Goal: Task Accomplishment & Management: Complete application form

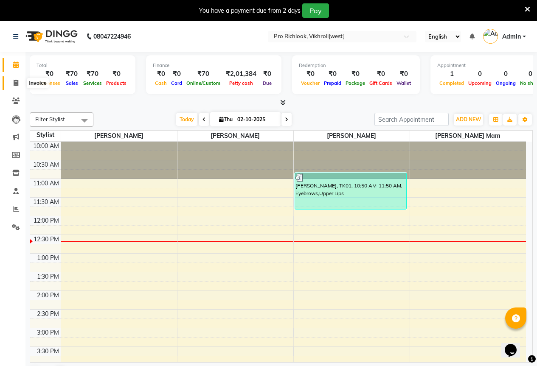
click at [14, 82] on icon at bounding box center [16, 83] width 5 height 6
select select "6670"
select select "service"
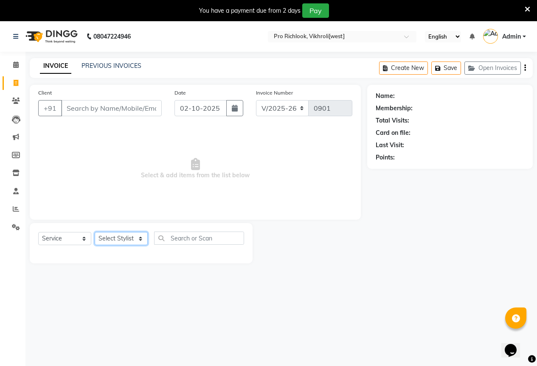
click at [136, 240] on select "Select Stylist [PERSON_NAME] Akash [PERSON_NAME] Mam [PERSON_NAME] [PERSON_NAME]" at bounding box center [121, 238] width 53 height 13
select select "55295"
click at [95, 232] on select "Select Stylist [PERSON_NAME] Akash [PERSON_NAME] Mam [PERSON_NAME] [PERSON_NAME]" at bounding box center [121, 238] width 53 height 13
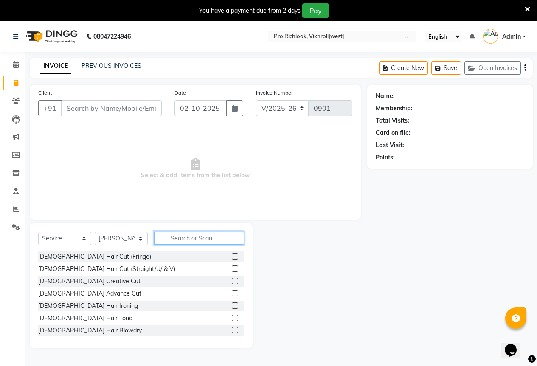
click at [180, 238] on input "text" at bounding box center [199, 238] width 90 height 13
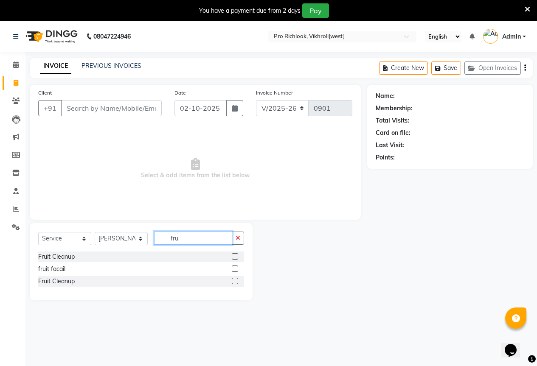
type input "fru"
click at [236, 267] on label at bounding box center [235, 269] width 6 height 6
click at [236, 267] on input "checkbox" at bounding box center [235, 270] width 6 height 6
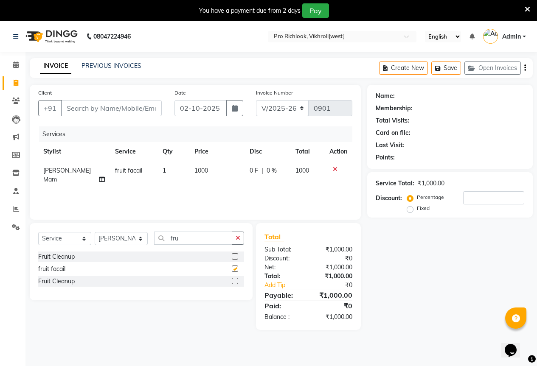
checkbox input "false"
click at [235, 239] on button "button" at bounding box center [238, 238] width 12 height 13
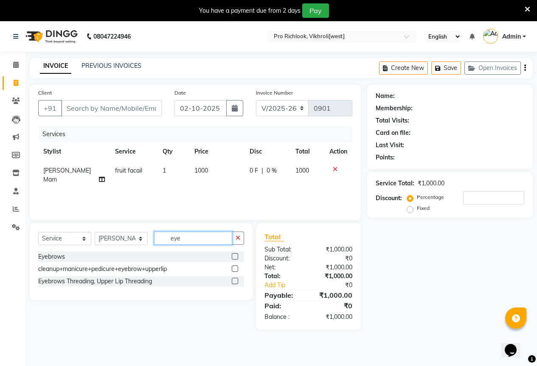
type input "eye"
click at [237, 253] on label at bounding box center [235, 256] width 6 height 6
click at [237, 254] on input "checkbox" at bounding box center [235, 257] width 6 height 6
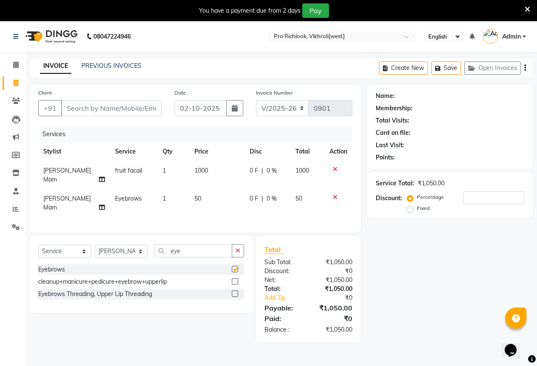
checkbox input "false"
click at [241, 245] on button "button" at bounding box center [238, 251] width 12 height 13
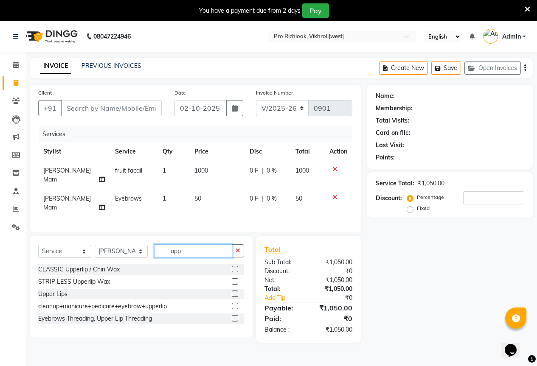
type input "upp"
click at [237, 291] on label at bounding box center [235, 294] width 6 height 6
click at [237, 292] on input "checkbox" at bounding box center [235, 295] width 6 height 6
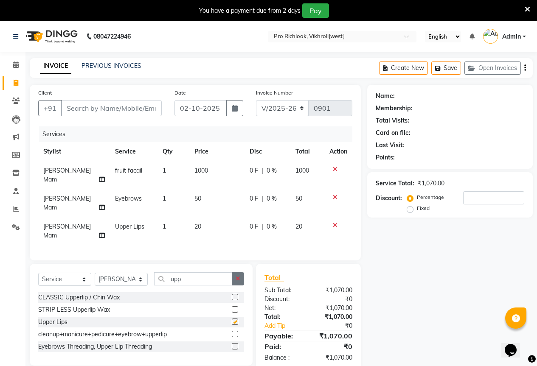
checkbox input "false"
click at [241, 273] on button "button" at bounding box center [238, 279] width 12 height 13
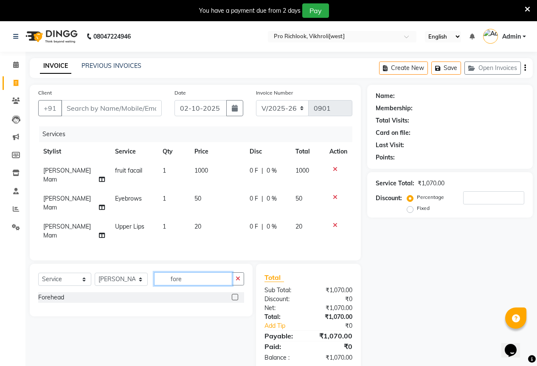
type input "fore"
click at [237, 294] on label at bounding box center [235, 297] width 6 height 6
click at [237, 295] on input "checkbox" at bounding box center [235, 298] width 6 height 6
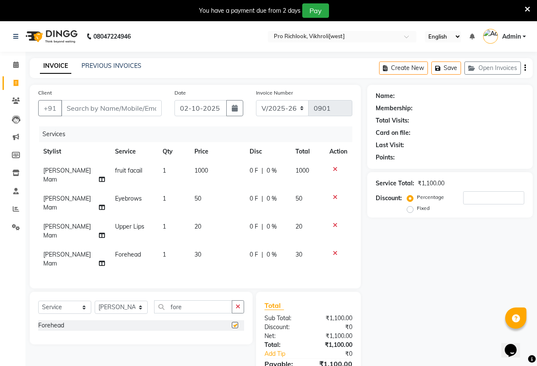
checkbox input "false"
click at [98, 104] on input "Client" at bounding box center [111, 108] width 101 height 16
type input "8"
type input "0"
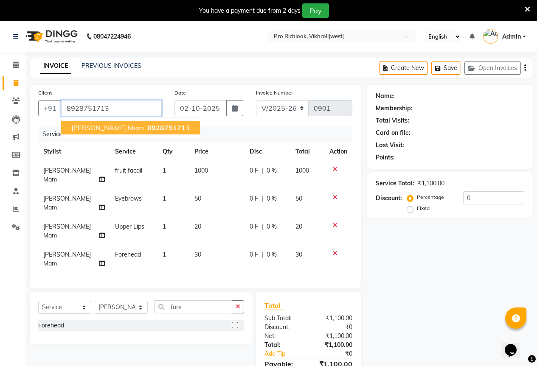
type input "8928751713"
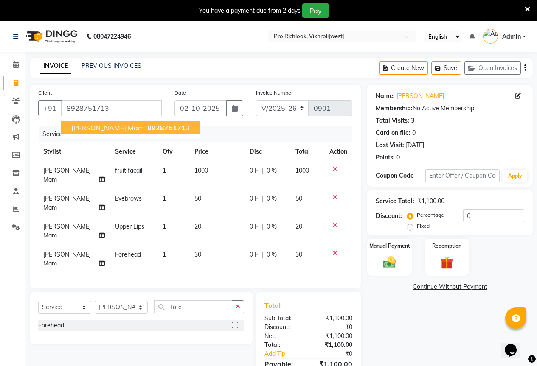
click at [95, 130] on span "[PERSON_NAME] mam" at bounding box center [107, 128] width 73 height 8
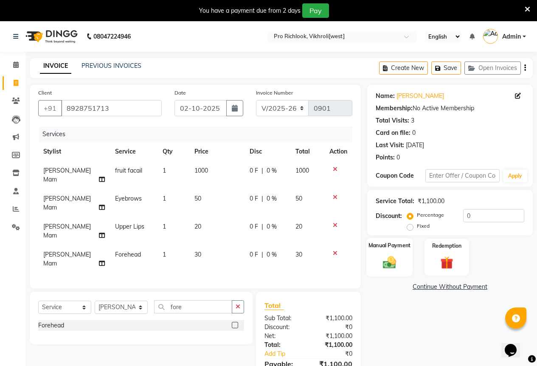
click at [390, 262] on img at bounding box center [390, 262] width 22 height 15
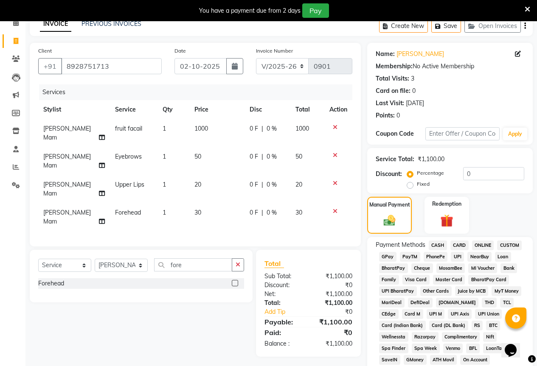
scroll to position [42, 0]
click at [386, 256] on span "GPay" at bounding box center [387, 257] width 17 height 10
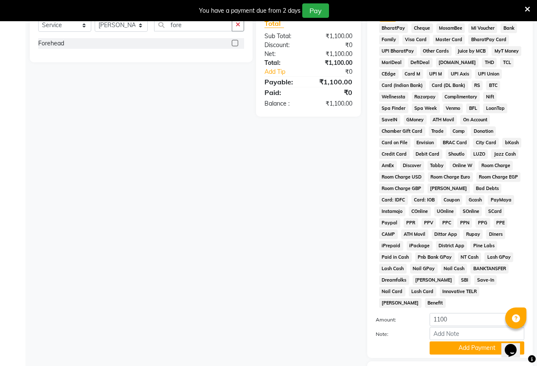
scroll to position [297, 0]
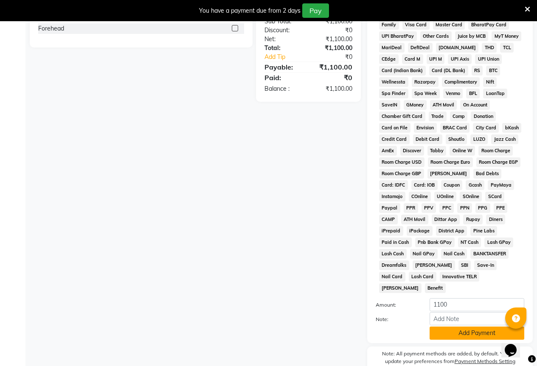
click at [451, 327] on button "Add Payment" at bounding box center [477, 333] width 95 height 13
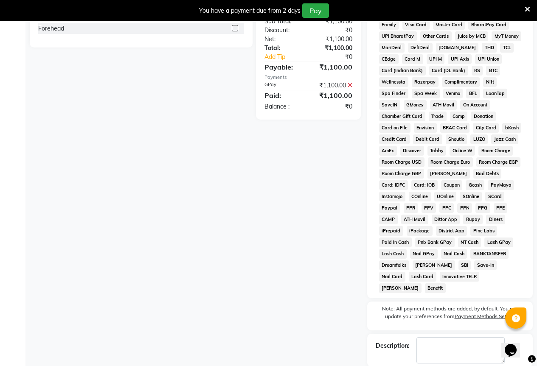
scroll to position [328, 0]
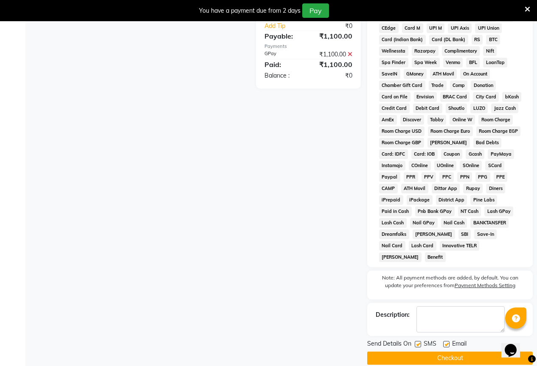
click at [451, 352] on button "Checkout" at bounding box center [450, 358] width 166 height 13
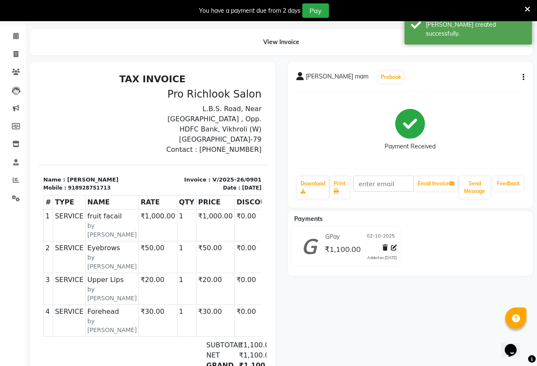
scroll to position [22, 0]
